Goal: Check status: Check status

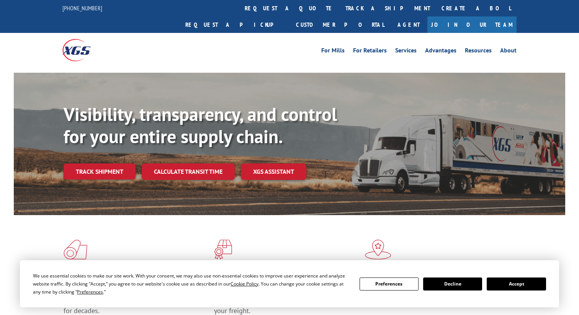
click at [340, 9] on link "track a shipment" at bounding box center [388, 8] width 96 height 16
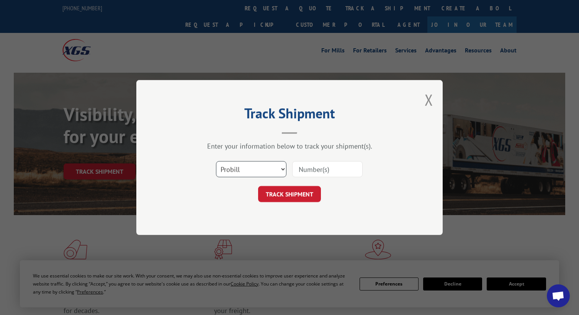
click at [264, 170] on select "Select category... Probill BOL PO" at bounding box center [251, 169] width 70 height 16
select select "bol"
click at [314, 174] on input at bounding box center [327, 169] width 70 height 16
paste input "3393002"
type input "3393002"
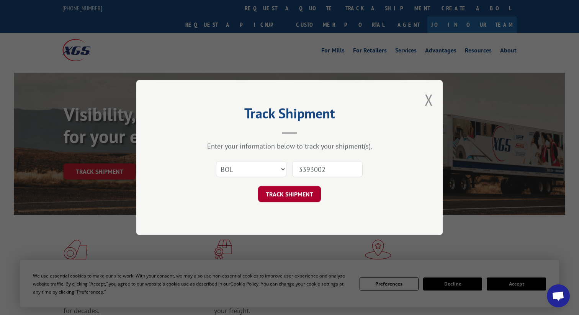
click at [292, 199] on button "TRACK SHIPMENT" at bounding box center [289, 194] width 63 height 16
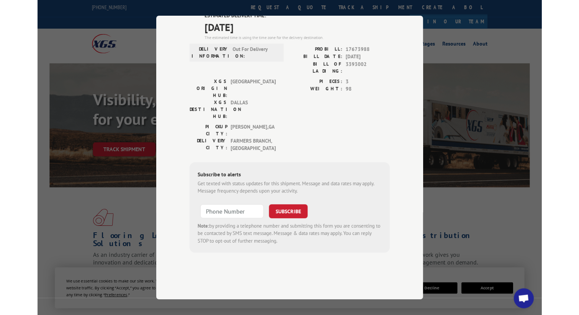
scroll to position [28, 0]
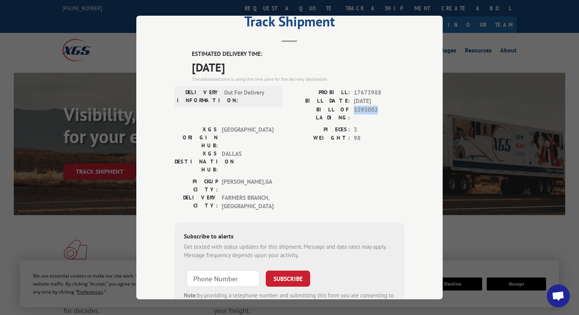
drag, startPoint x: 354, startPoint y: 111, endPoint x: 387, endPoint y: 112, distance: 32.9
click at [387, 112] on span "3393002" at bounding box center [379, 114] width 51 height 16
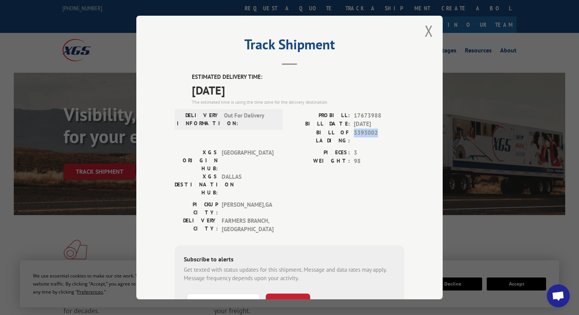
scroll to position [0, 0]
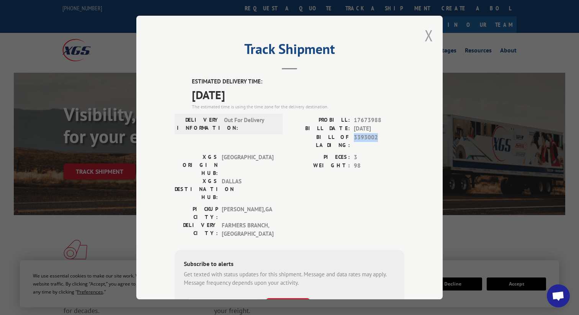
click at [429, 36] on button "Close modal" at bounding box center [428, 35] width 8 height 20
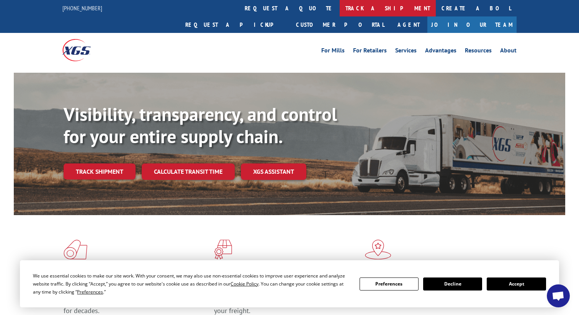
click at [340, 6] on link "track a shipment" at bounding box center [388, 8] width 96 height 16
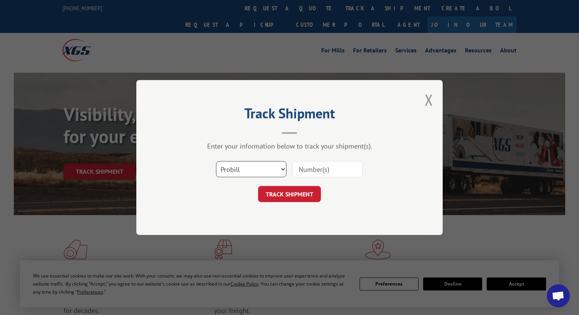
click at [249, 167] on select "Select category... Probill BOL PO" at bounding box center [251, 169] width 70 height 16
click at [248, 167] on select "Select category... Probill BOL PO" at bounding box center [251, 169] width 70 height 16
select select "bol"
click at [302, 168] on input at bounding box center [327, 169] width 70 height 16
paste input "17689886"
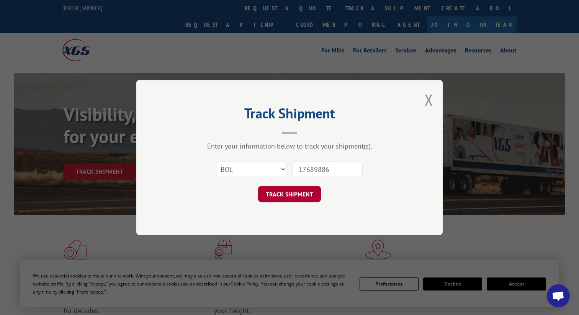
type input "17689886"
click at [291, 195] on button "TRACK SHIPMENT" at bounding box center [289, 194] width 63 height 16
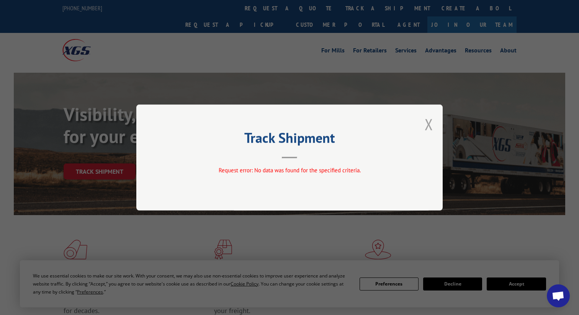
click at [426, 127] on button "Close modal" at bounding box center [428, 124] width 8 height 20
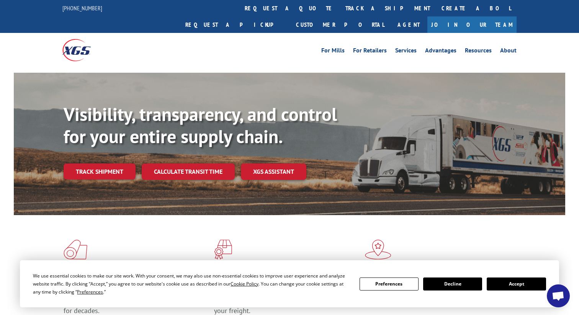
click at [264, 33] on div "For [PERSON_NAME] For Retailers Services Advantages Resources About For [PERSON…" at bounding box center [289, 50] width 454 height 34
click at [340, 11] on link "track a shipment" at bounding box center [388, 8] width 96 height 16
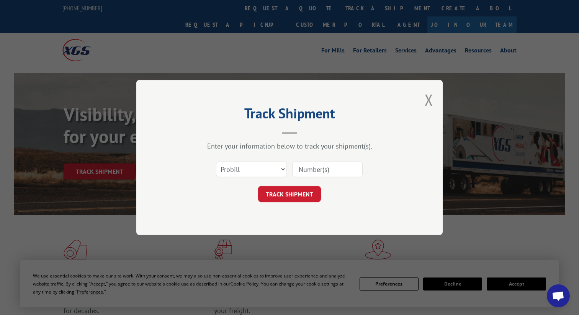
click at [313, 174] on input at bounding box center [327, 169] width 70 height 16
paste input "17689886"
type input "17689886"
click at [294, 194] on button "TRACK SHIPMENT" at bounding box center [289, 194] width 63 height 16
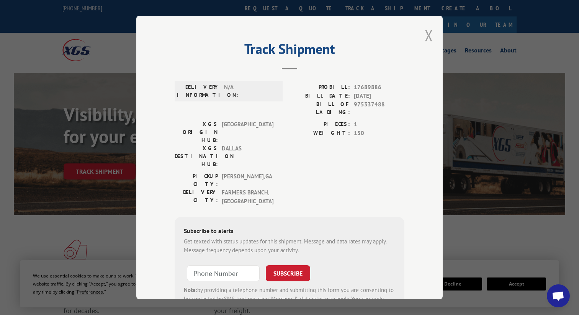
click at [428, 31] on button "Close modal" at bounding box center [428, 35] width 8 height 20
